Goal: Task Accomplishment & Management: Manage account settings

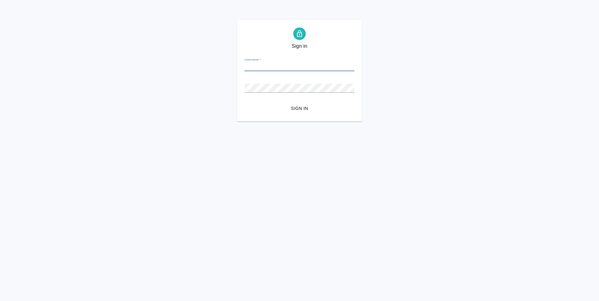
click at [264, 67] on input "Username   *" at bounding box center [300, 66] width 110 height 9
type input "a.ganina@awatera.com"
click at [245, 103] on button "Sign in" at bounding box center [300, 109] width 110 height 12
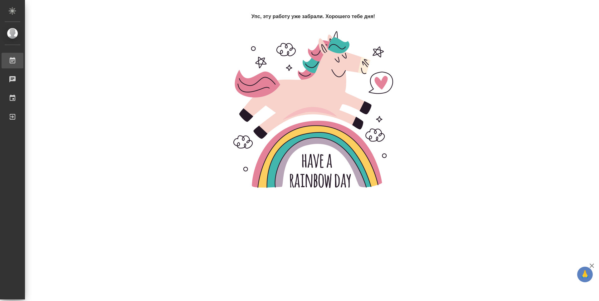
click at [12, 61] on div "Работы" at bounding box center [5, 60] width 16 height 9
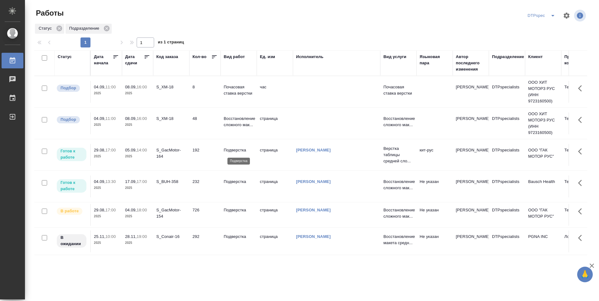
click at [237, 149] on p "Подверстка" at bounding box center [239, 150] width 30 height 6
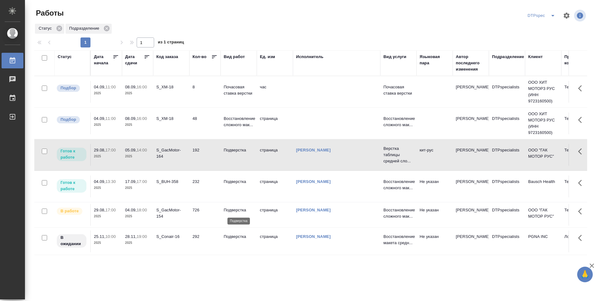
click at [232, 210] on p "Подверстка" at bounding box center [239, 210] width 30 height 6
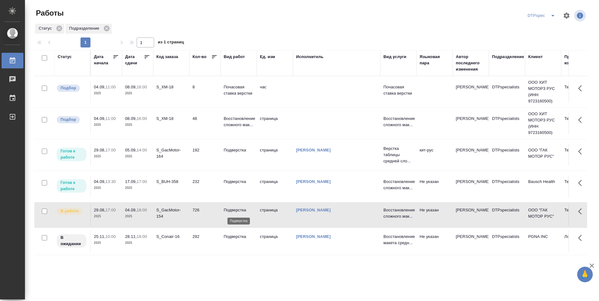
click at [232, 210] on p "Подверстка" at bounding box center [239, 210] width 30 height 6
click at [234, 151] on p "Подверстка" at bounding box center [239, 150] width 30 height 6
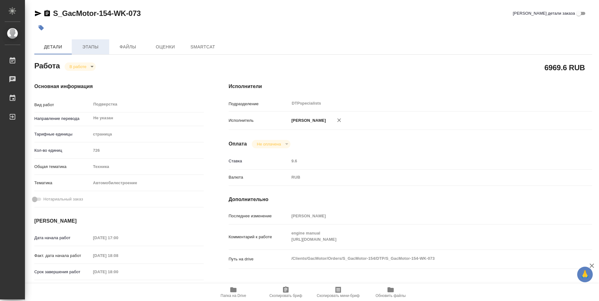
type textarea "x"
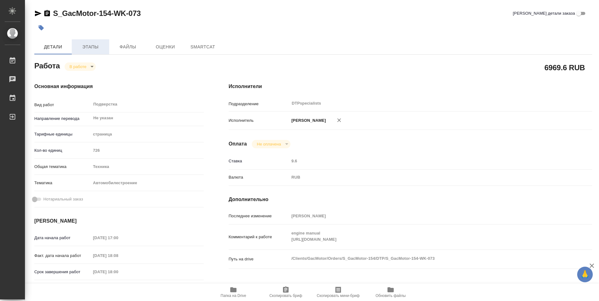
type textarea "x"
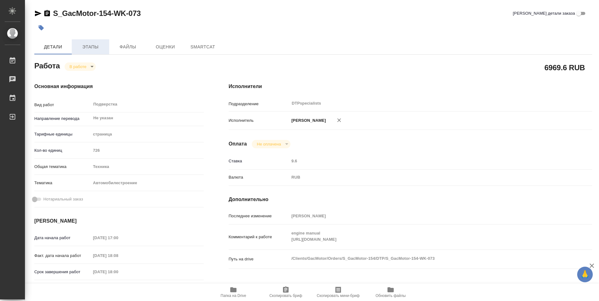
click at [95, 48] on span "Этапы" at bounding box center [91, 47] width 30 height 8
type textarea "x"
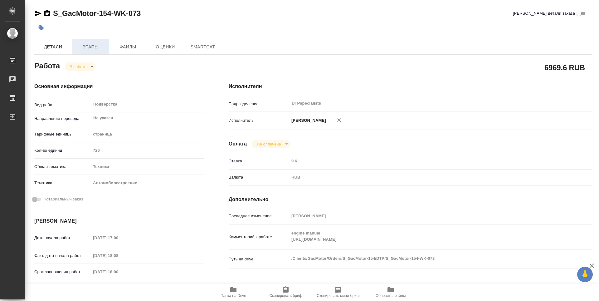
type textarea "x"
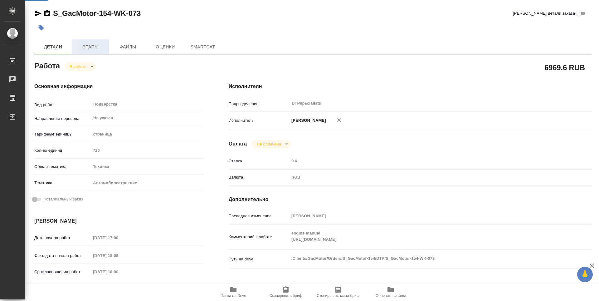
type textarea "x"
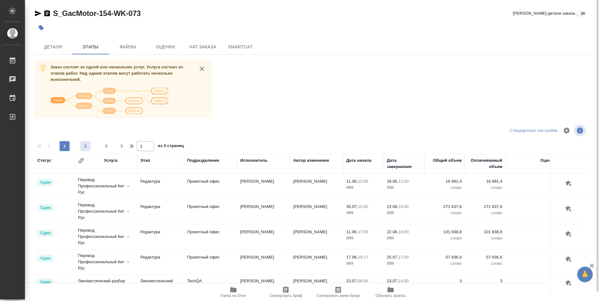
click at [84, 145] on span "2" at bounding box center [85, 146] width 10 height 6
type input "2"
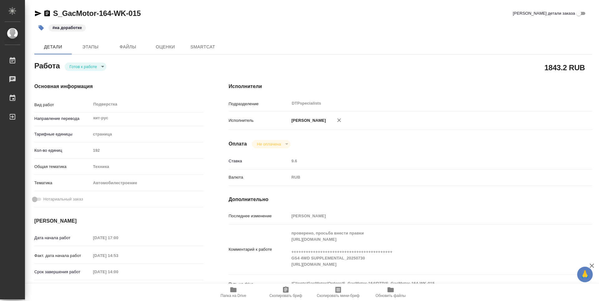
type textarea "x"
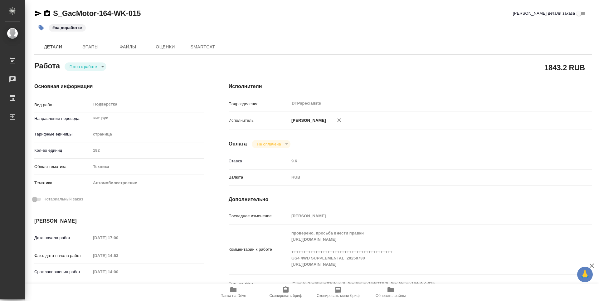
type textarea "x"
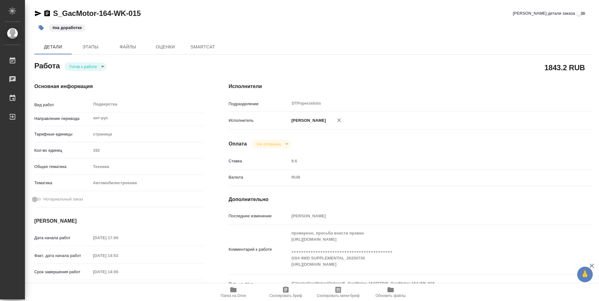
type textarea "x"
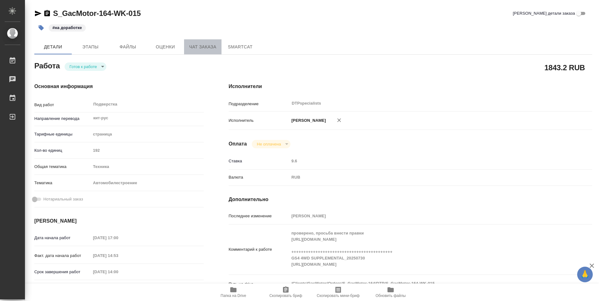
click at [199, 48] on span "Чат заказа" at bounding box center [203, 47] width 30 height 8
type textarea "x"
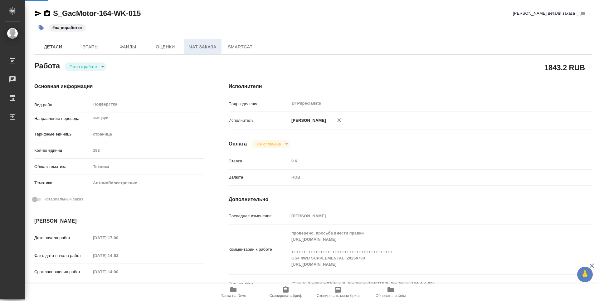
type textarea "x"
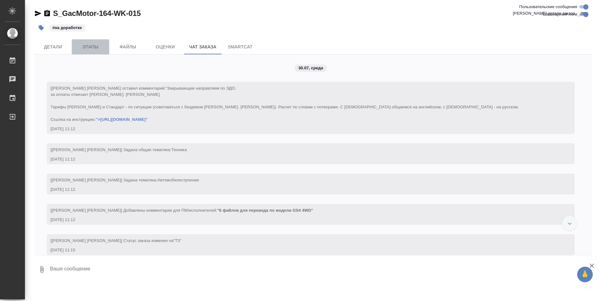
click at [95, 46] on span "Этапы" at bounding box center [91, 47] width 30 height 8
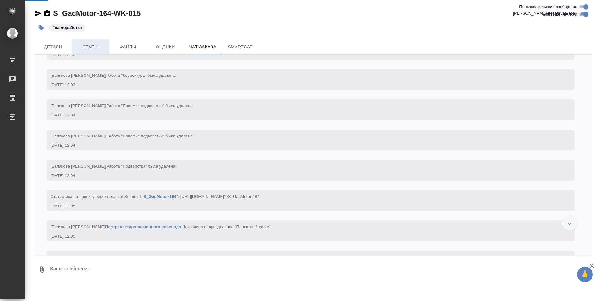
scroll to position [10328, 0]
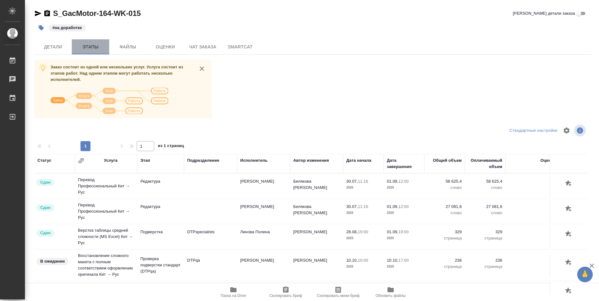
click at [96, 45] on span "Этапы" at bounding box center [91, 47] width 30 height 8
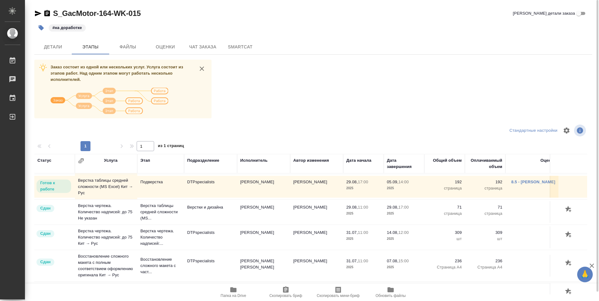
scroll to position [434, 0]
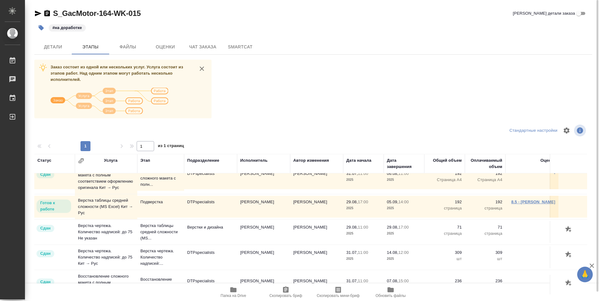
click at [530, 203] on link "8.5 - Полушина Алена" at bounding box center [533, 201] width 44 height 5
